Goal: Task Accomplishment & Management: Use online tool/utility

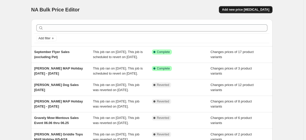
click at [242, 10] on span "Add new price [MEDICAL_DATA]" at bounding box center [245, 10] width 47 height 4
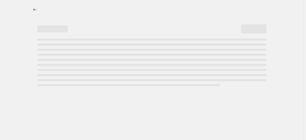
select select "percentage"
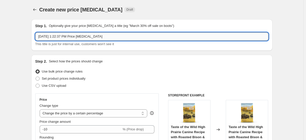
click at [56, 37] on input "[DATE] 1:22:37 PM Price [MEDICAL_DATA]" at bounding box center [151, 36] width 233 height 8
click at [56, 38] on input "[DATE] 1:22:37 PM Price [MEDICAL_DATA]" at bounding box center [151, 36] width 233 height 8
type input "s"
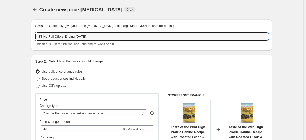
type input "STIHL Fall Offers Ending [DATE]"
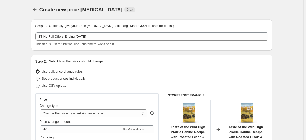
click at [40, 80] on span at bounding box center [38, 79] width 4 height 4
click at [36, 77] on input "Set product prices individually" at bounding box center [36, 77] width 0 height 0
radio input "true"
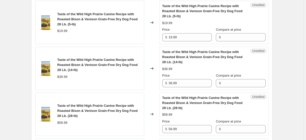
scroll to position [92, 0]
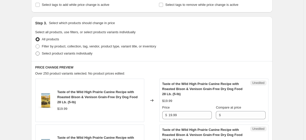
click at [38, 57] on label "Select product variants individually" at bounding box center [63, 53] width 57 height 7
click at [36, 52] on input "Select product variants individually" at bounding box center [36, 51] width 0 height 0
radio input "true"
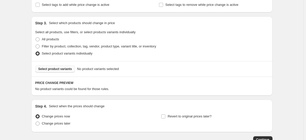
click at [55, 68] on span "Select product variants" at bounding box center [55, 69] width 34 height 4
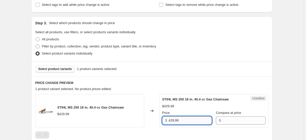
click at [191, 119] on input "429.99" at bounding box center [189, 120] width 43 height 8
type input "379.99"
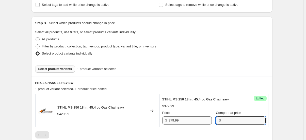
paste input "429.99"
type input "429.99"
click at [292, 87] on div "Create new price [MEDICAL_DATA]. This page is ready Create new price [MEDICAL_D…" at bounding box center [151, 64] width 303 height 313
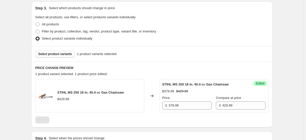
scroll to position [115, 0]
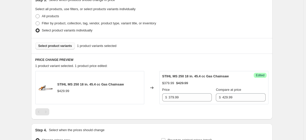
click at [52, 48] on button "Select product variants" at bounding box center [55, 45] width 40 height 7
click at [7, 36] on div "Create new price [MEDICAL_DATA]. This page is ready Create new price [MEDICAL_D…" at bounding box center [151, 41] width 303 height 313
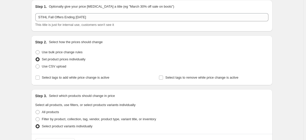
scroll to position [0, 0]
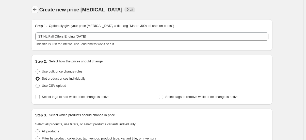
click at [36, 8] on icon "Price change jobs" at bounding box center [34, 9] width 5 height 5
